Goal: Task Accomplishment & Management: Use online tool/utility

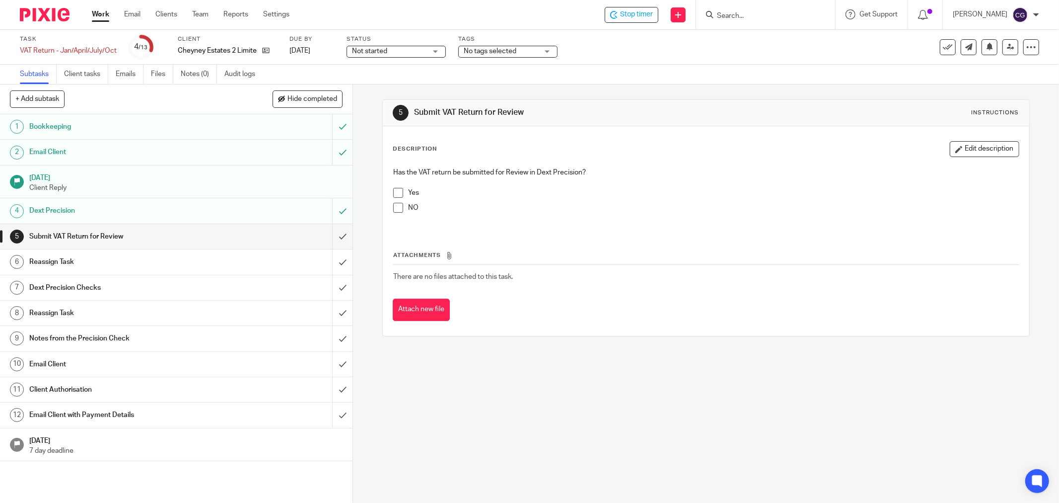
click at [394, 191] on span at bounding box center [398, 193] width 10 height 10
click at [334, 239] on input "submit" at bounding box center [176, 236] width 353 height 25
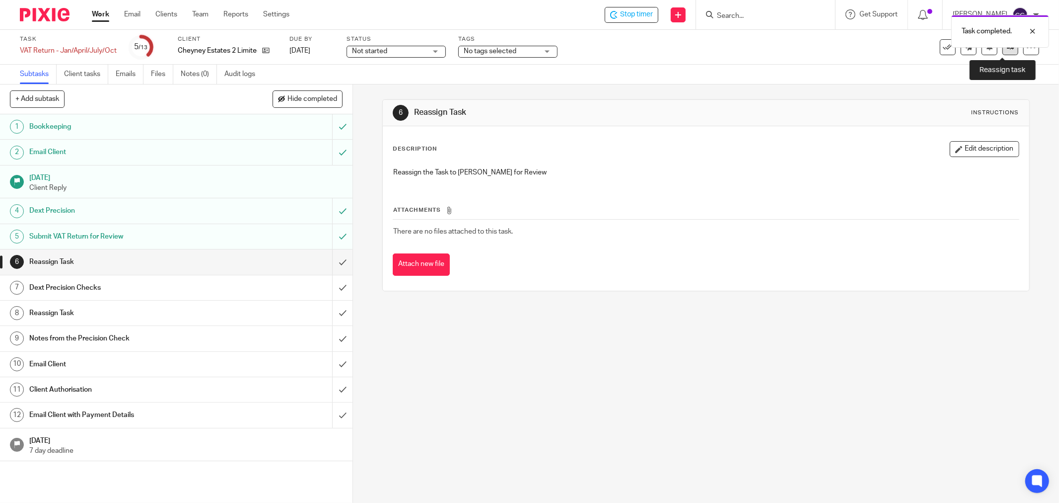
click at [1007, 50] on icon at bounding box center [1010, 46] width 7 height 7
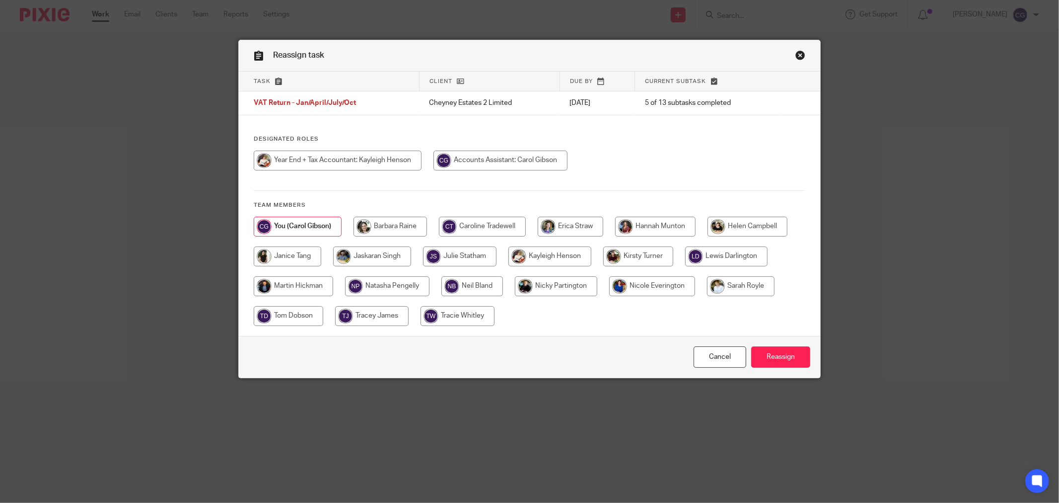
click at [741, 225] on input "radio" at bounding box center [748, 227] width 80 height 20
radio input "true"
click at [781, 358] on input "Reassign" at bounding box center [780, 356] width 59 height 21
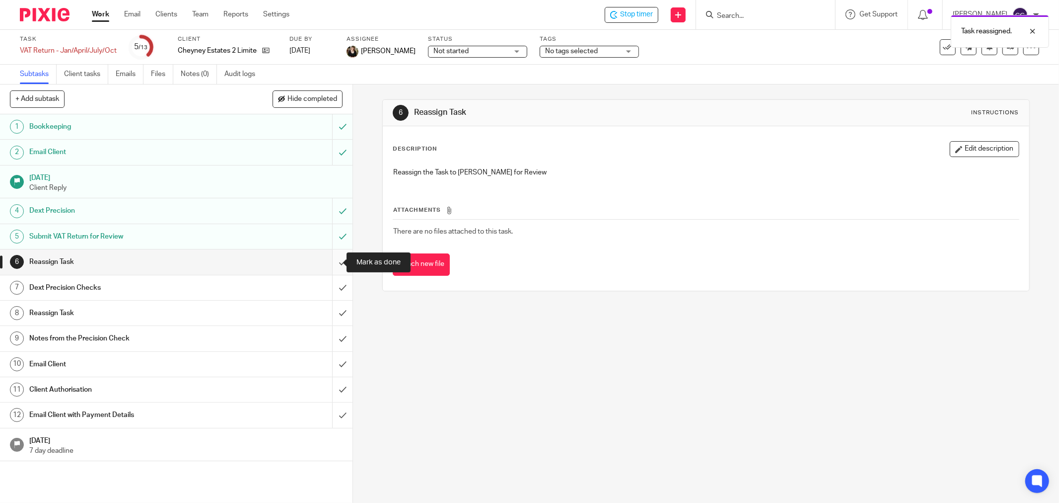
click at [329, 264] on input "submit" at bounding box center [176, 261] width 353 height 25
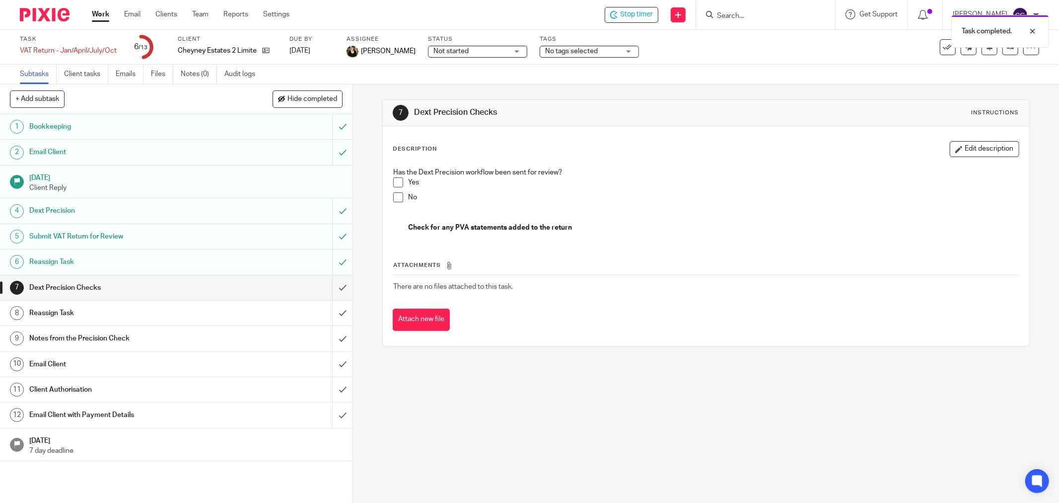
click at [657, 15] on div "Task completed." at bounding box center [790, 29] width 520 height 38
click at [647, 11] on span "Stop timer" at bounding box center [636, 14] width 33 height 10
click at [100, 15] on link "Work" at bounding box center [100, 14] width 17 height 10
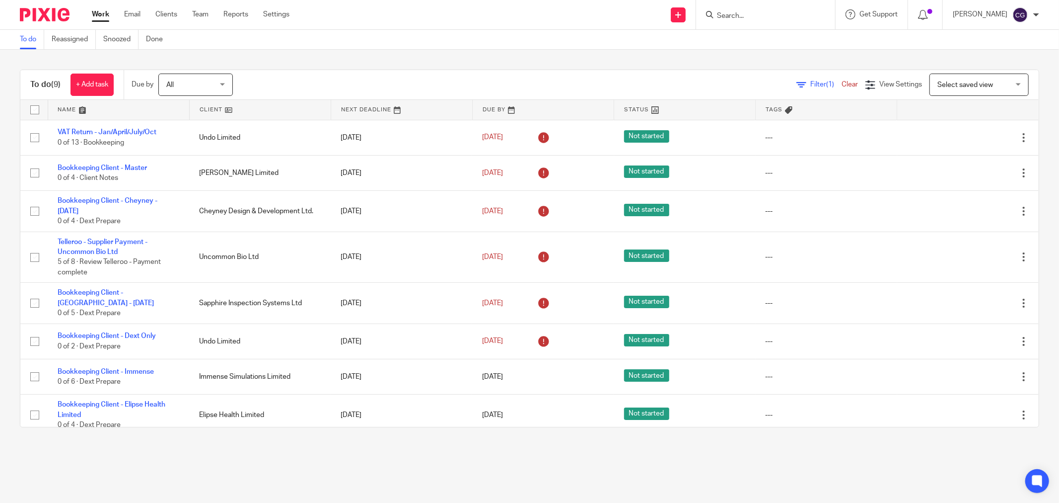
click at [68, 108] on link at bounding box center [118, 110] width 141 height 20
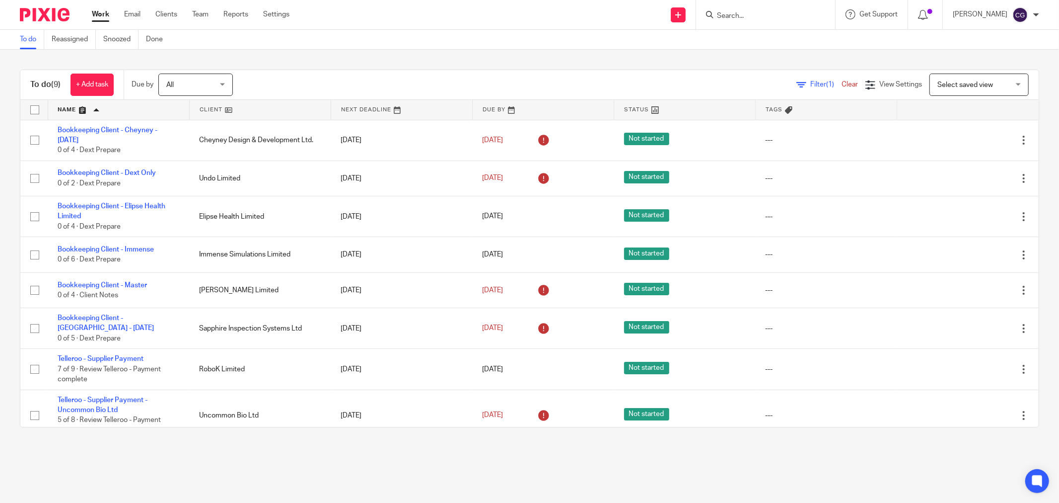
click at [488, 106] on link at bounding box center [543, 110] width 141 height 20
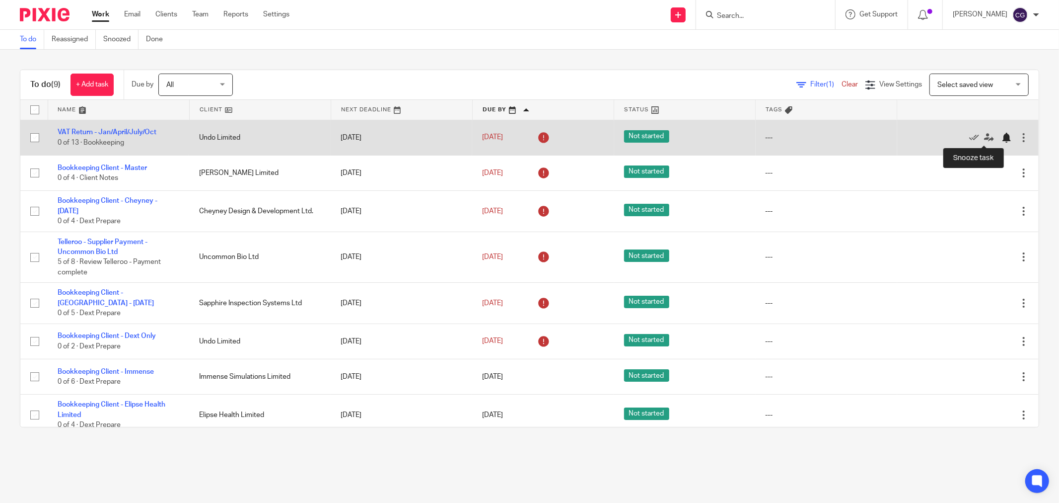
click at [1002, 141] on div at bounding box center [1007, 138] width 10 height 10
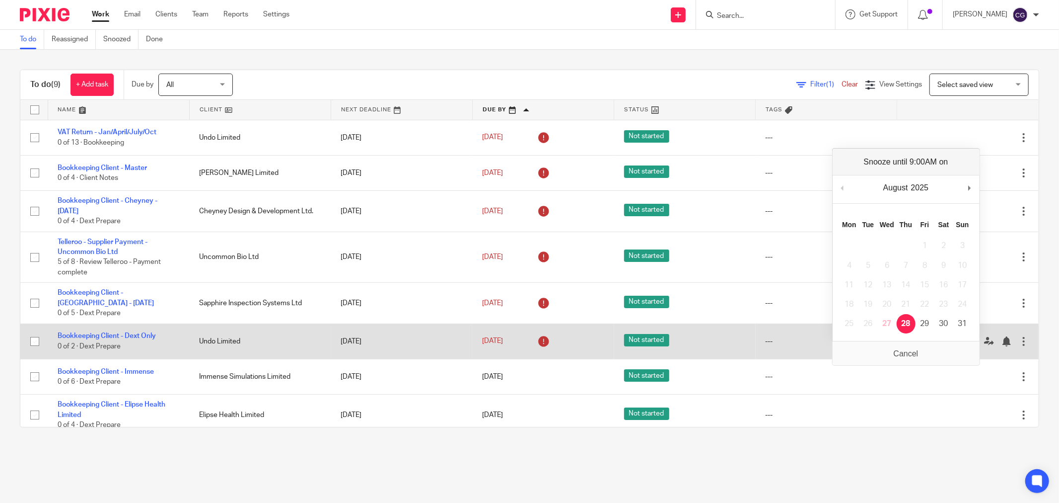
drag, startPoint x: 909, startPoint y: 323, endPoint x: 915, endPoint y: 321, distance: 6.5
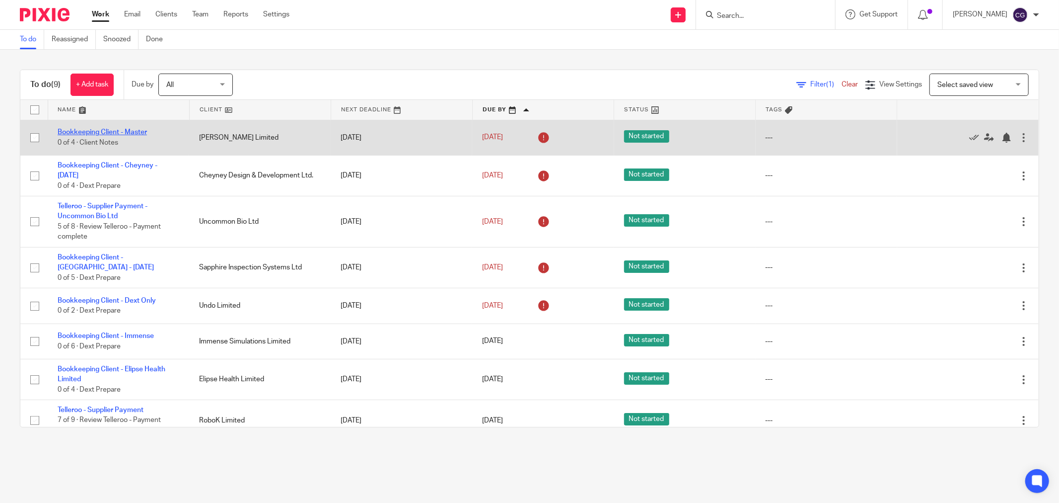
click at [138, 130] on link "Bookkeeping Client - Master" at bounding box center [102, 132] width 89 height 7
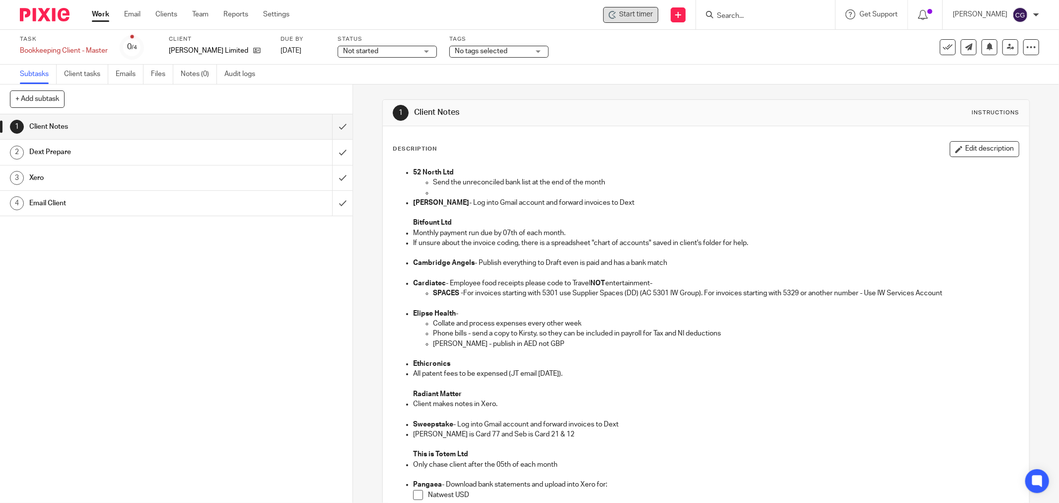
click at [651, 13] on span "Start timer" at bounding box center [636, 14] width 34 height 10
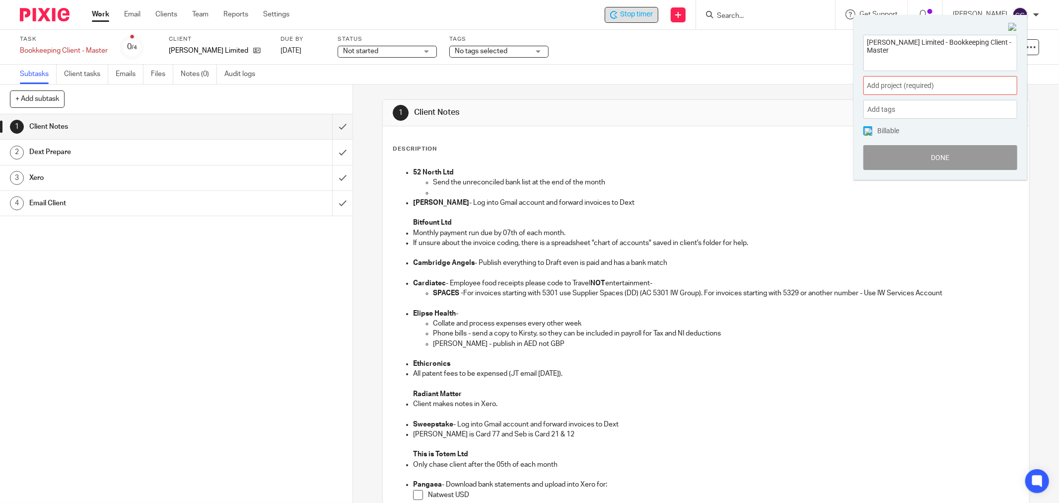
click at [899, 82] on span "Add project (required) :" at bounding box center [929, 85] width 125 height 10
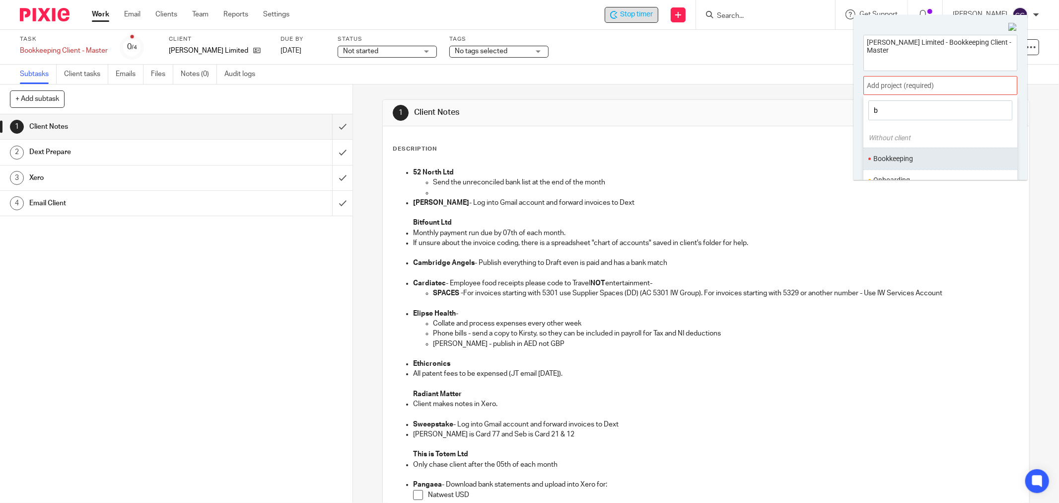
type input "b"
click at [899, 160] on li "Bookkeeping" at bounding box center [938, 158] width 130 height 10
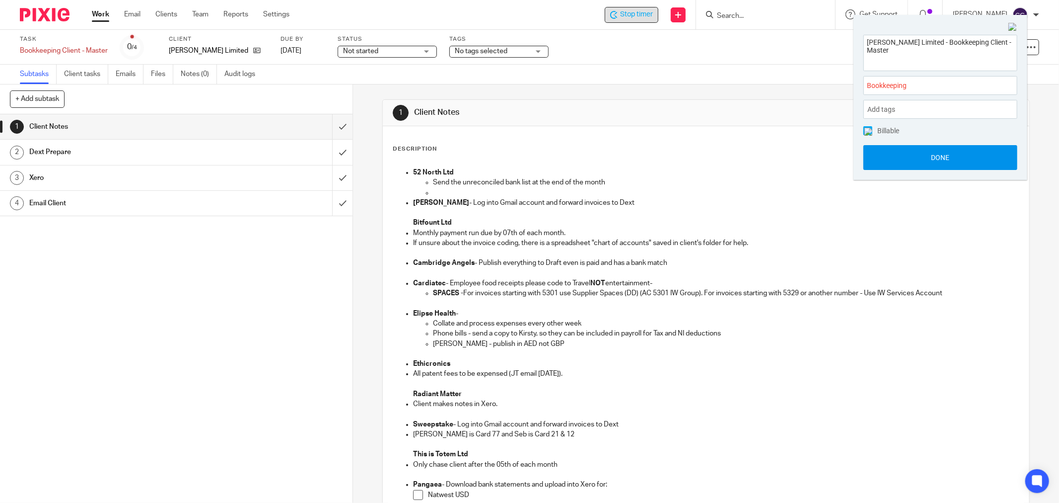
click at [934, 157] on button "Done" at bounding box center [941, 157] width 154 height 25
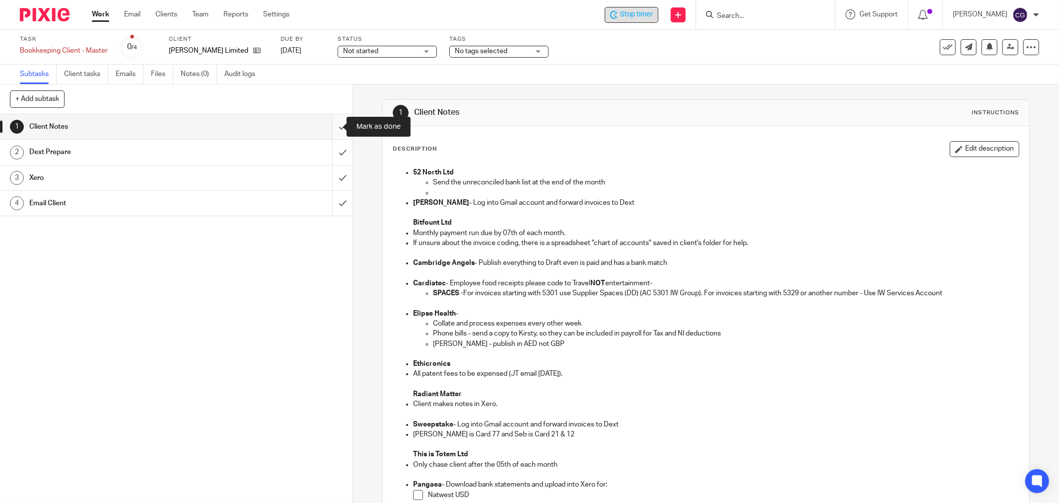
click at [335, 126] on input "submit" at bounding box center [176, 126] width 353 height 25
click at [337, 154] on input "submit" at bounding box center [176, 152] width 353 height 25
click at [333, 175] on input "submit" at bounding box center [176, 177] width 353 height 25
